Goal: Task Accomplishment & Management: Manage account settings

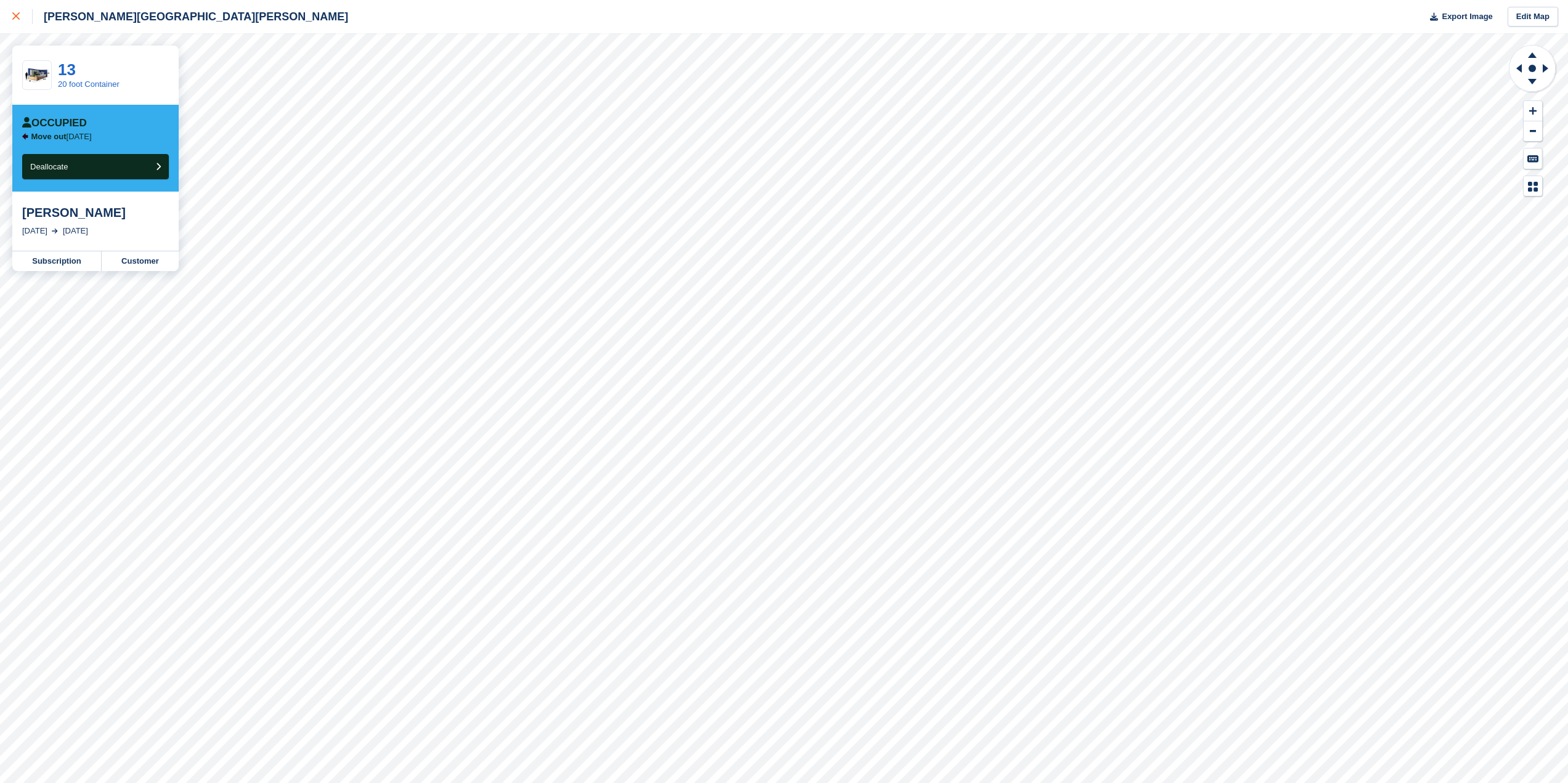
click at [14, 16] on icon at bounding box center [16, 16] width 7 height 7
click at [25, 18] on div at bounding box center [22, 16] width 20 height 15
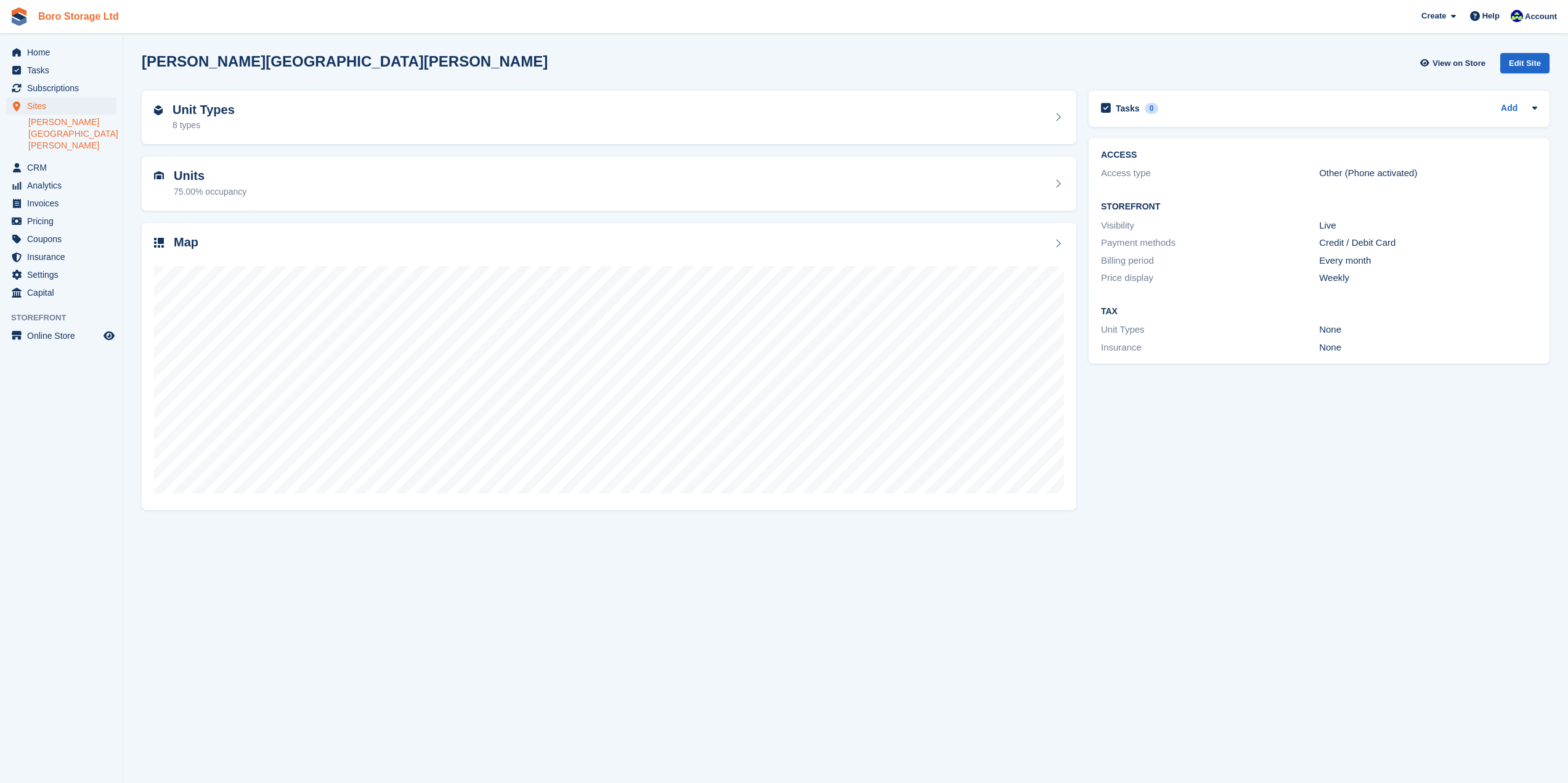
click at [93, 9] on link "Boro Storage Ltd" at bounding box center [78, 16] width 91 height 20
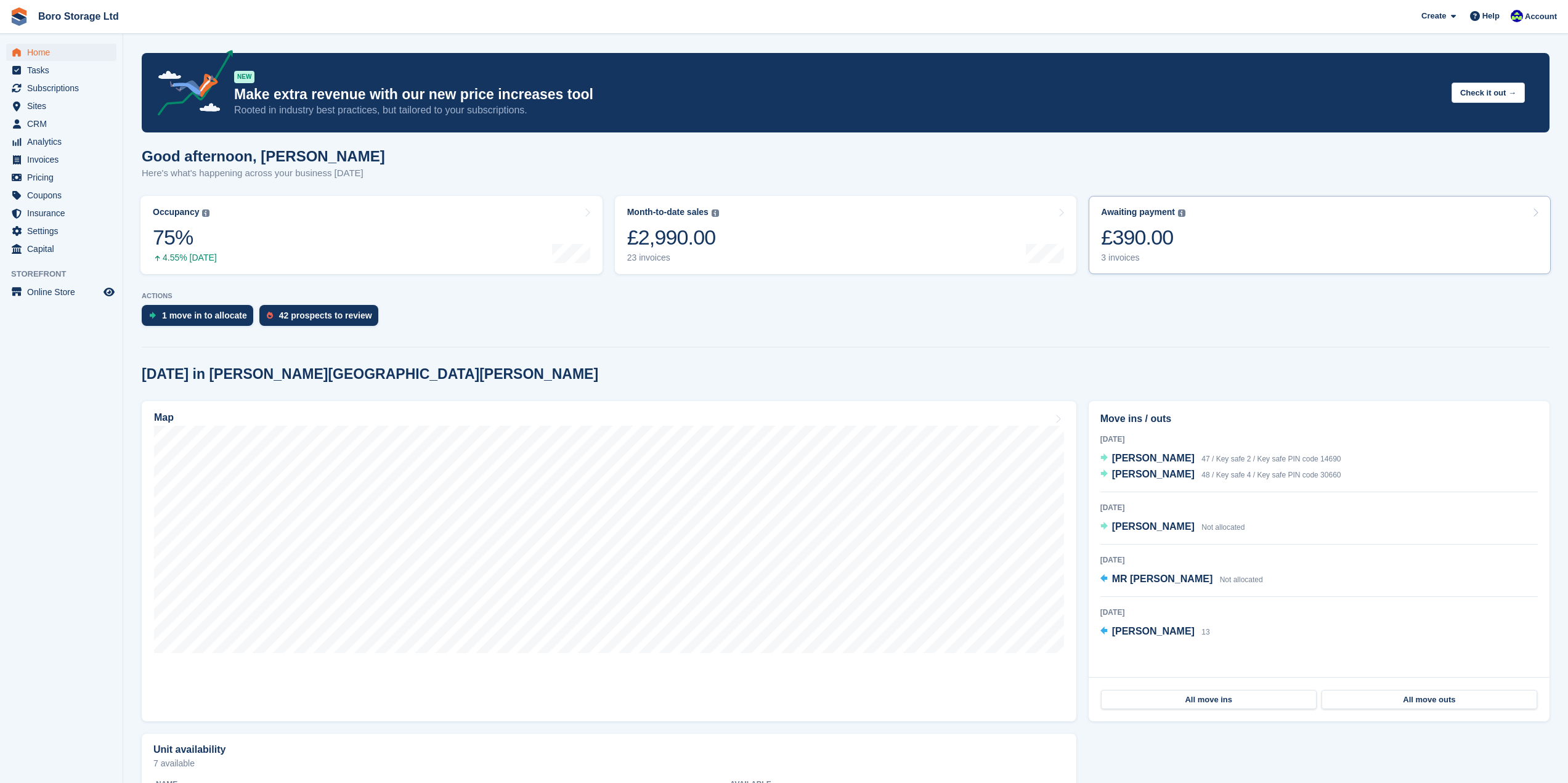
click at [1125, 246] on div "£390.00" at bounding box center [1143, 238] width 84 height 26
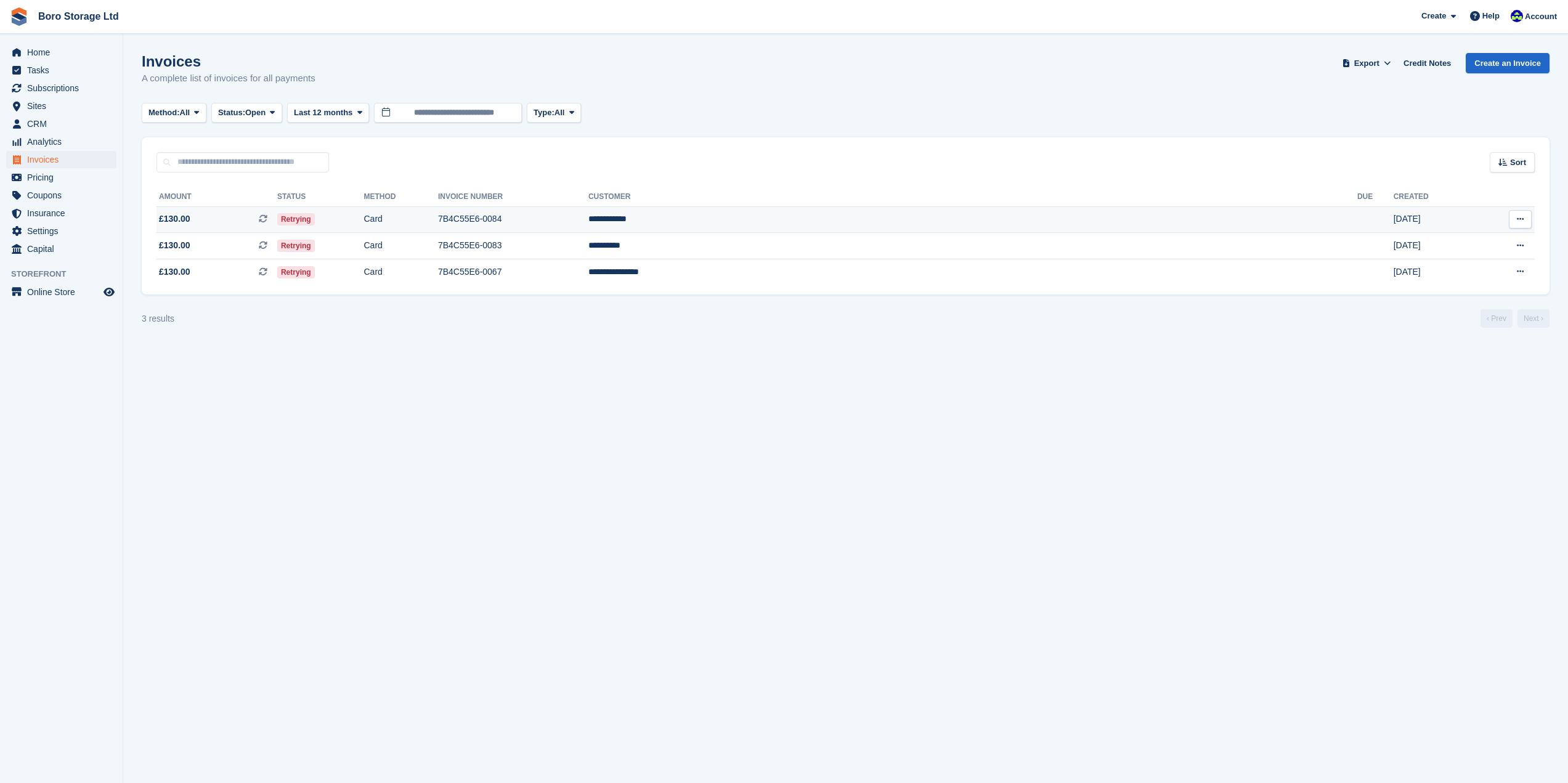
click at [267, 220] on icon at bounding box center [262, 218] width 8 height 8
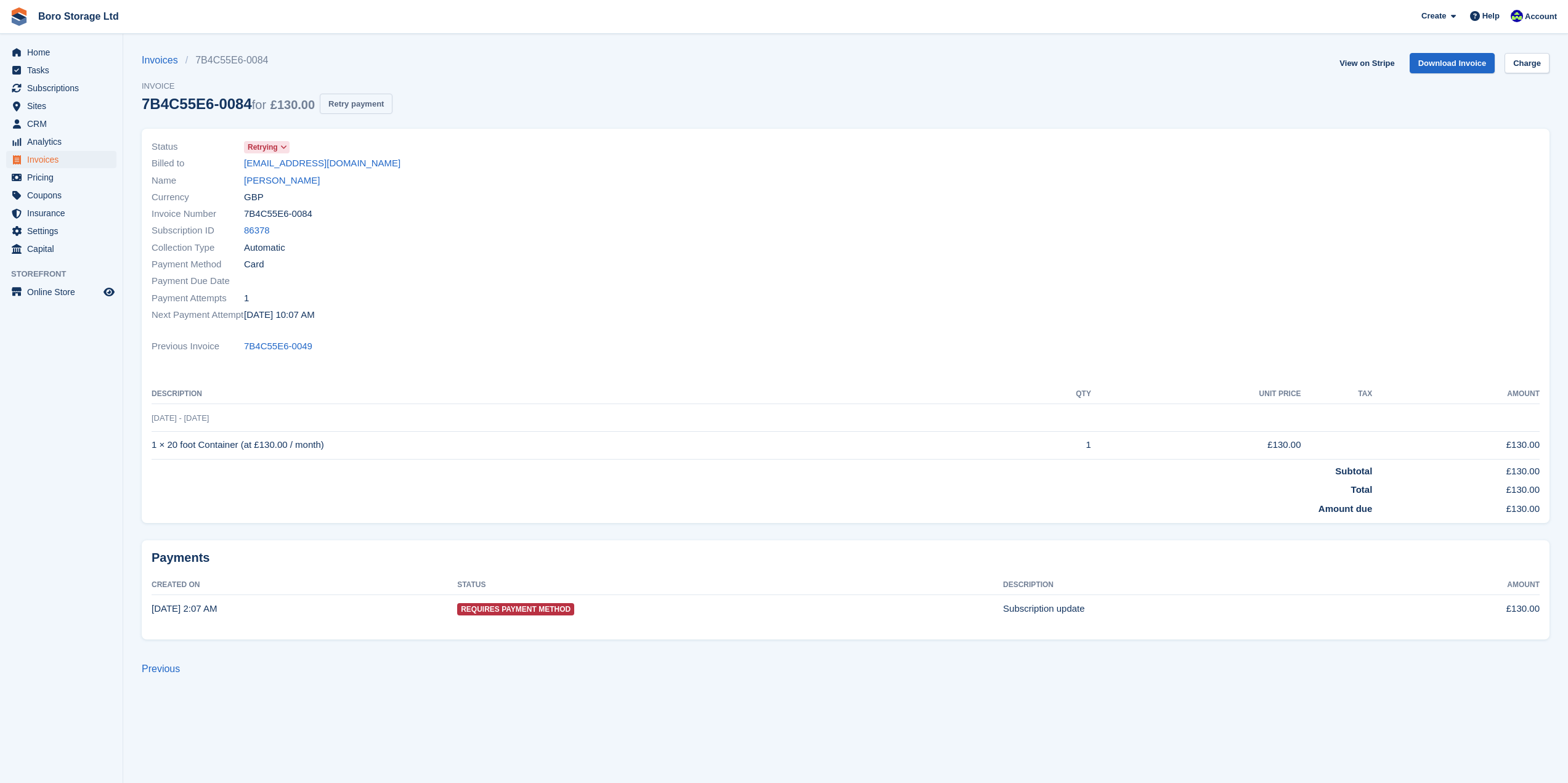
click at [355, 107] on button "Retry payment" at bounding box center [356, 103] width 72 height 20
click at [67, 20] on link "Boro Storage Ltd" at bounding box center [78, 16] width 91 height 20
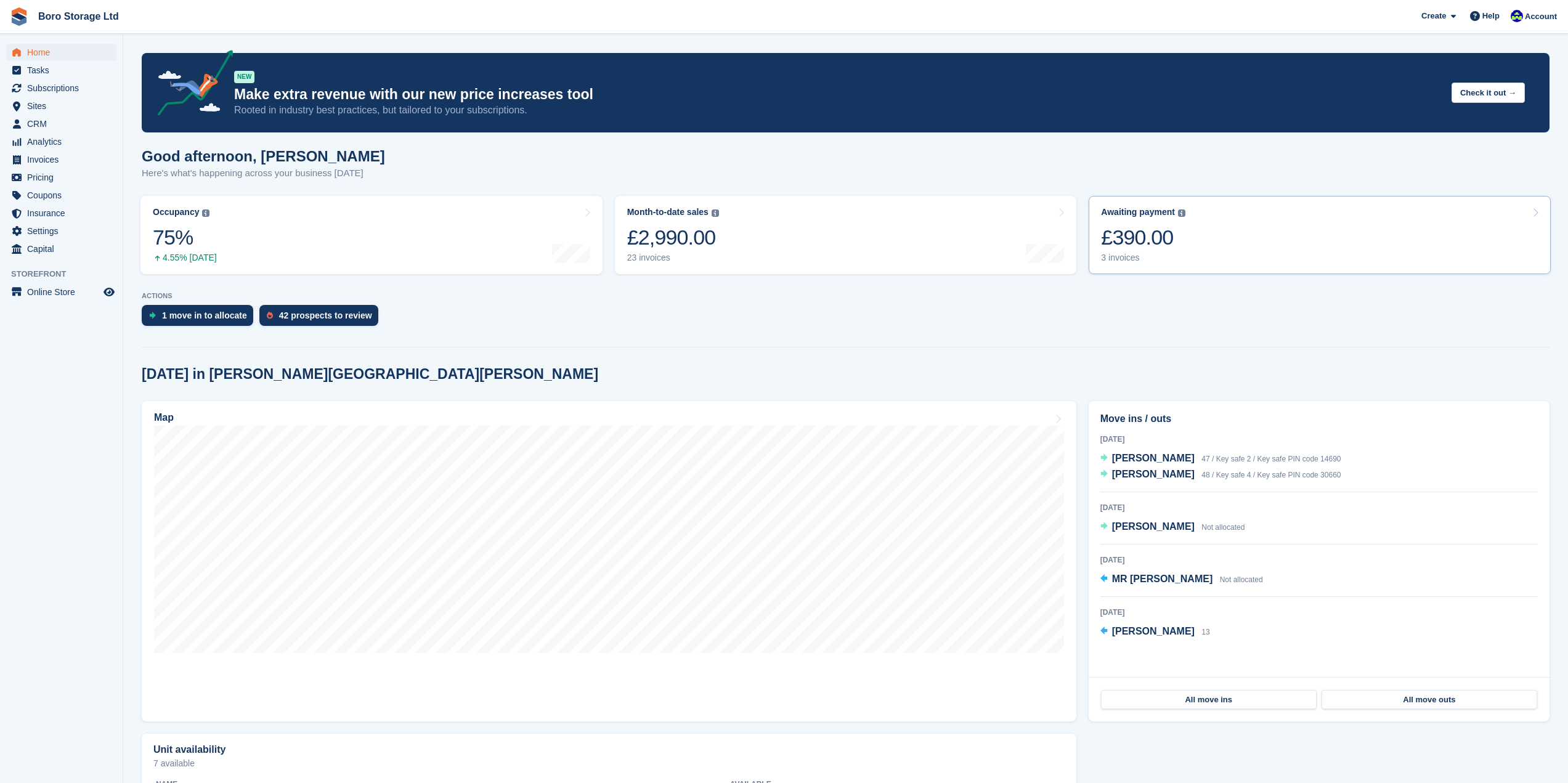
click at [1142, 241] on div "£390.00" at bounding box center [1143, 238] width 84 height 26
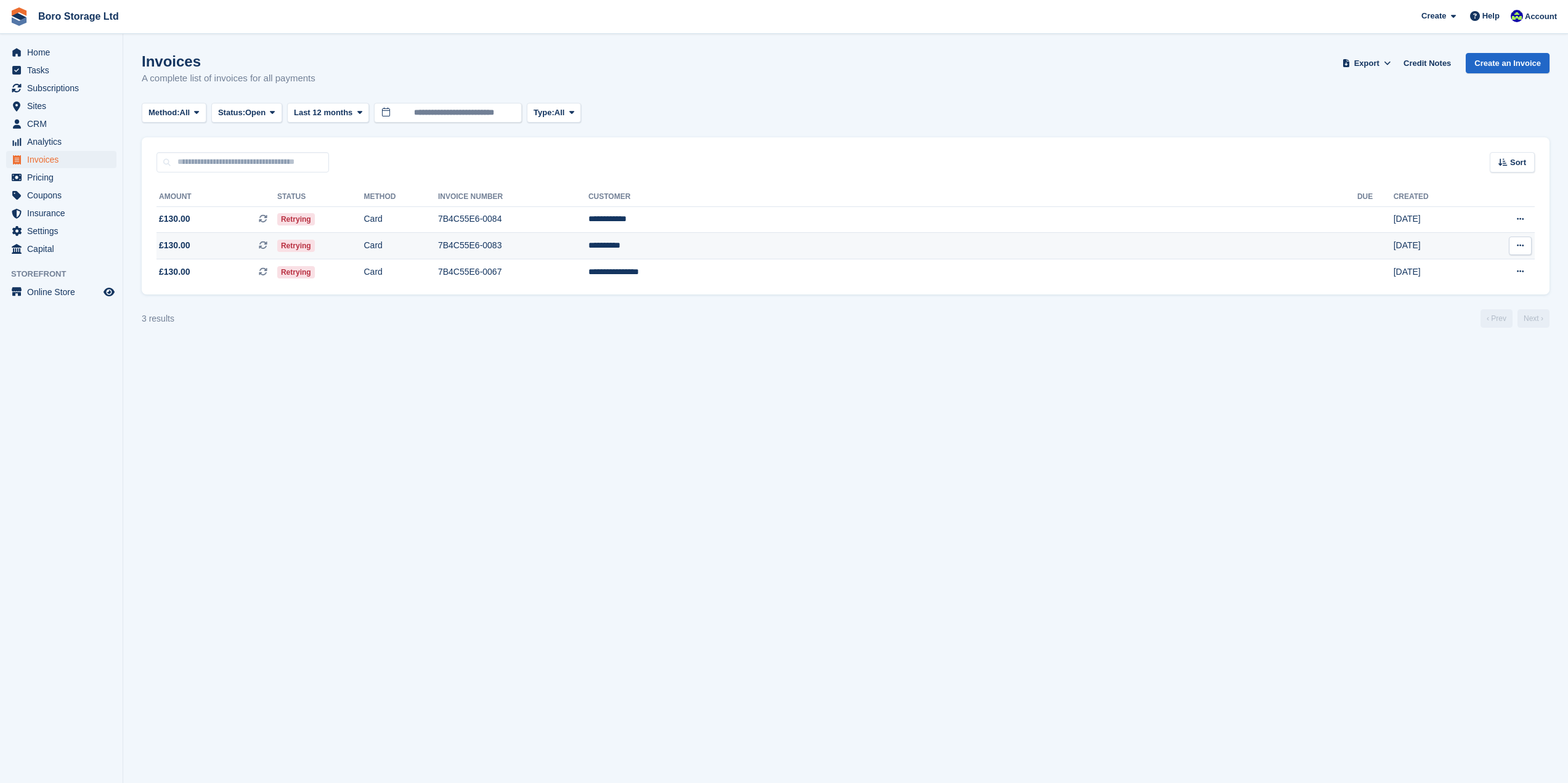
click at [218, 246] on span "£130.00 This is a recurring subscription invoice." at bounding box center [217, 245] width 121 height 13
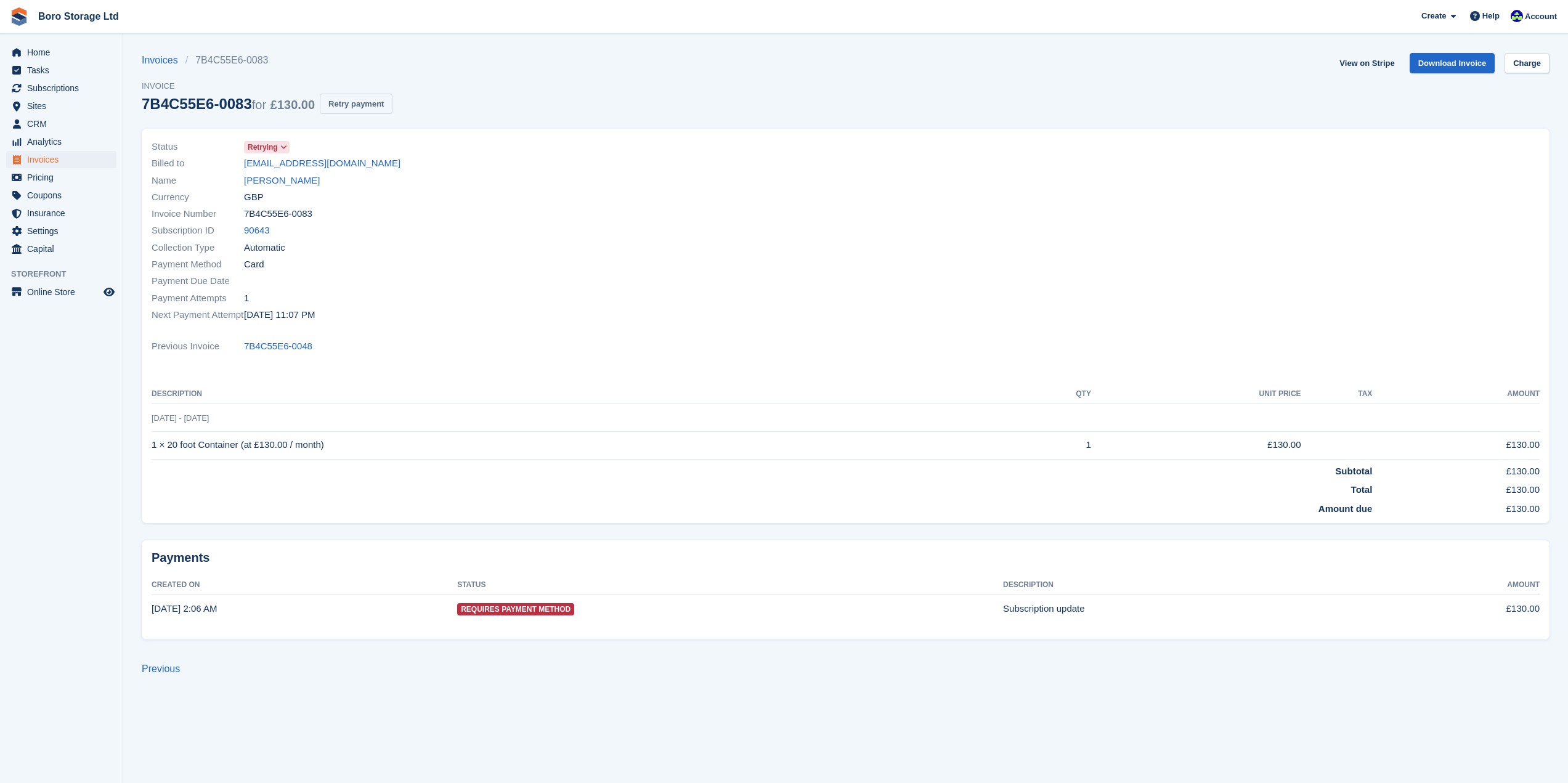
click at [335, 97] on button "Retry payment" at bounding box center [356, 103] width 72 height 20
click at [42, 16] on link "Boro Storage Ltd" at bounding box center [78, 16] width 91 height 20
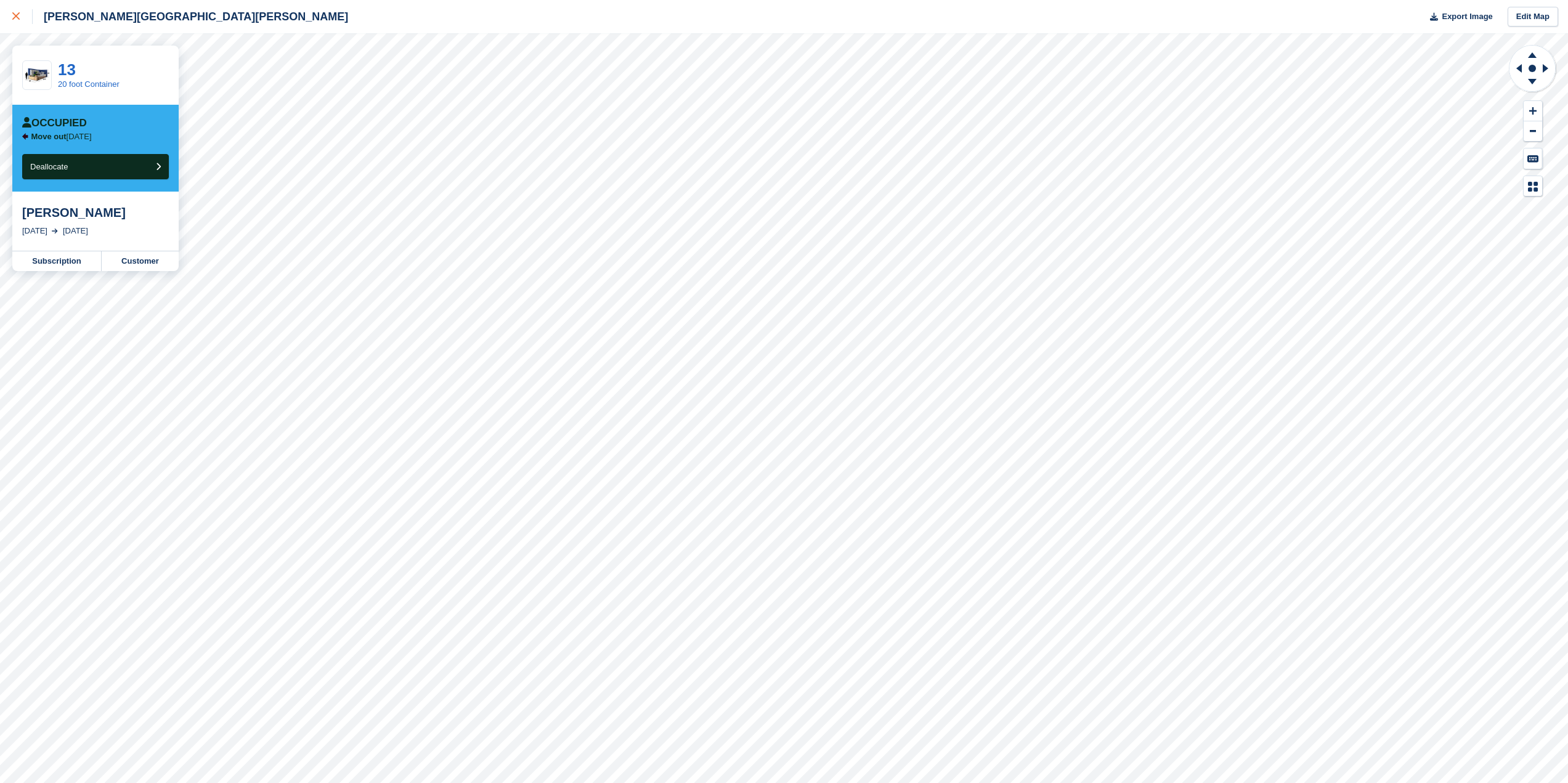
click at [10, 13] on link at bounding box center [16, 16] width 33 height 33
